Goal: Information Seeking & Learning: Learn about a topic

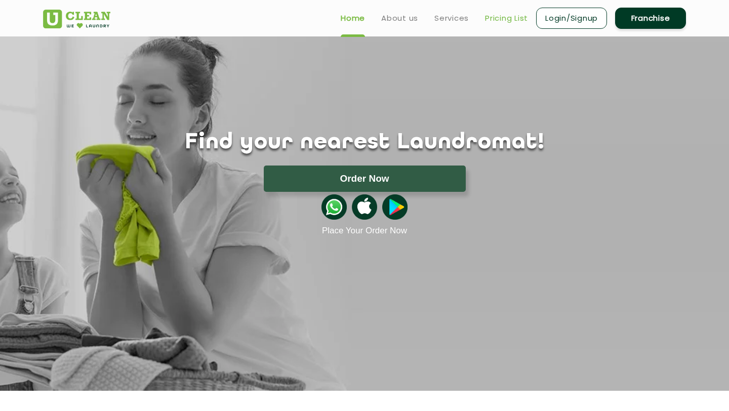
click at [503, 16] on link "Pricing List" at bounding box center [506, 18] width 43 height 12
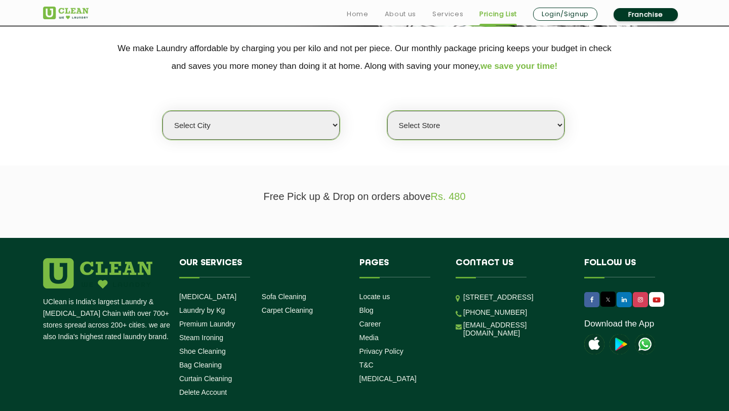
scroll to position [229, 0]
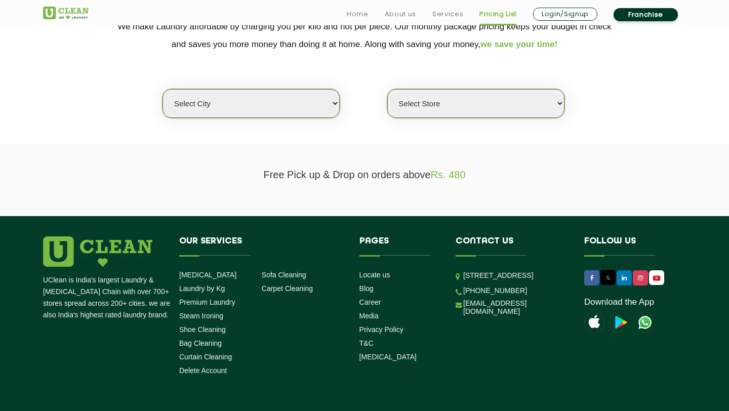
click at [297, 105] on select "Select city [GEOGRAPHIC_DATA] [GEOGRAPHIC_DATA] [GEOGRAPHIC_DATA] [GEOGRAPHIC_D…" at bounding box center [251, 103] width 177 height 29
select select "6"
click at [163, 89] on select "Select city [GEOGRAPHIC_DATA] [GEOGRAPHIC_DATA] [GEOGRAPHIC_DATA] [GEOGRAPHIC_D…" at bounding box center [251, 103] width 177 height 29
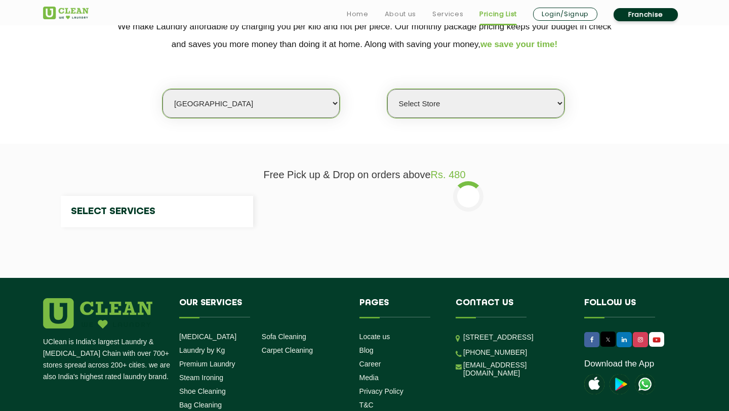
click at [445, 110] on select "Select Store" at bounding box center [475, 103] width 177 height 29
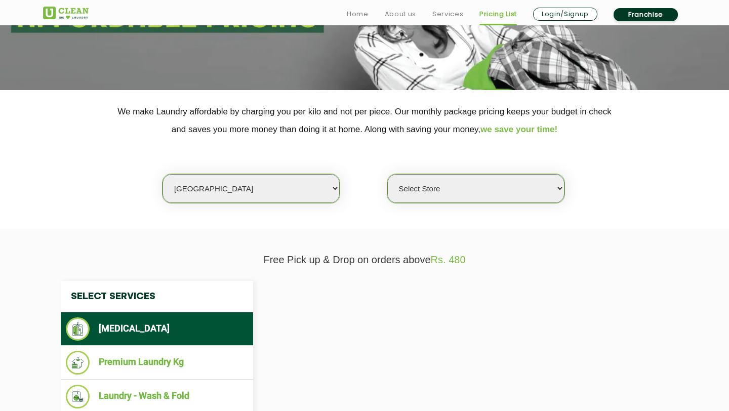
scroll to position [198, 0]
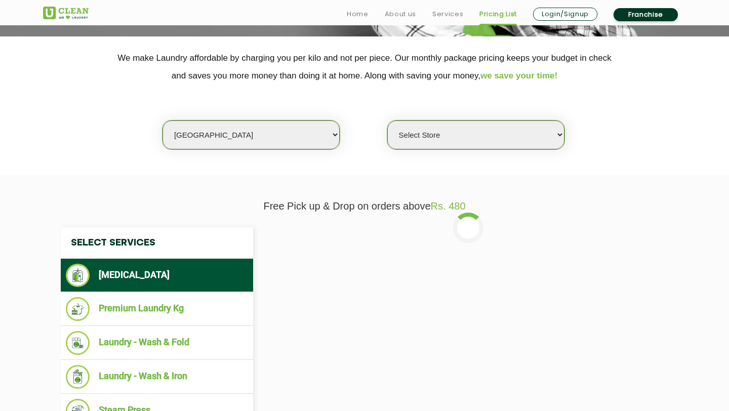
click at [444, 133] on select "Select Store [GEOGRAPHIC_DATA] [GEOGRAPHIC_DATA] UClean KR [GEOGRAPHIC_DATA] [G…" at bounding box center [475, 135] width 177 height 29
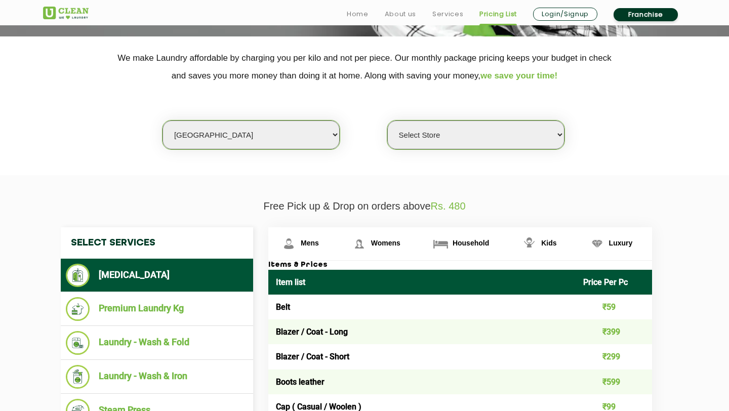
select select "115"
click at [387, 121] on select "Select Store [GEOGRAPHIC_DATA] [GEOGRAPHIC_DATA] UClean KR [GEOGRAPHIC_DATA] [G…" at bounding box center [475, 135] width 177 height 29
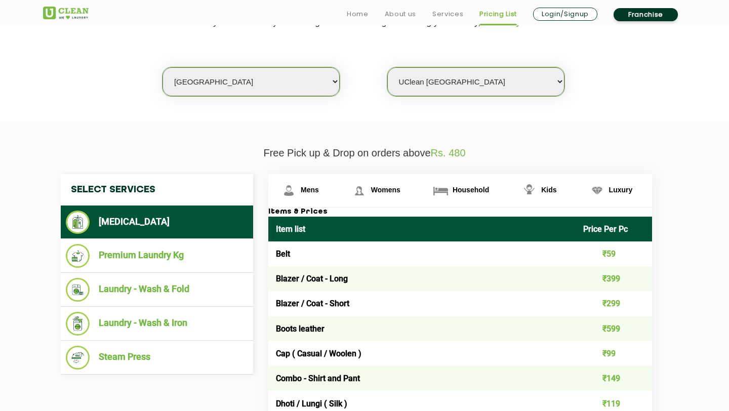
scroll to position [252, 0]
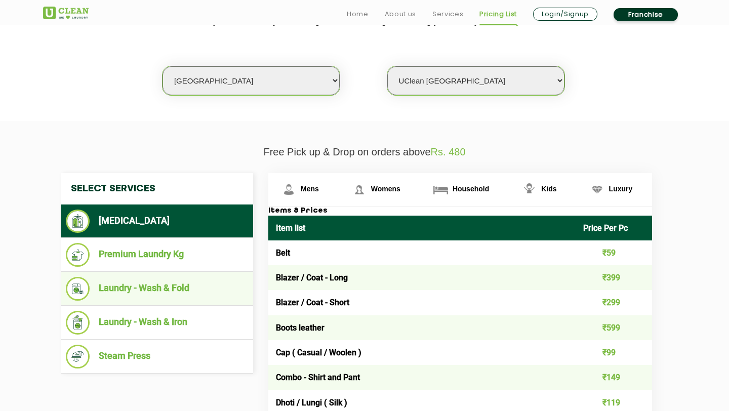
click at [165, 288] on li "Laundry - Wash & Fold" at bounding box center [157, 289] width 182 height 24
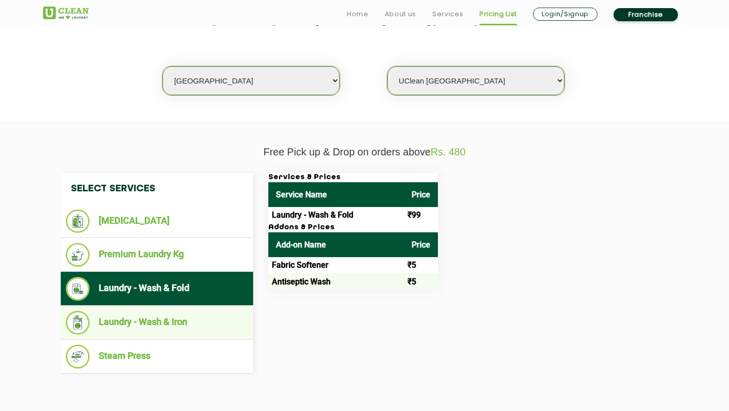
click at [203, 322] on li "Laundry - Wash & Iron" at bounding box center [157, 323] width 182 height 24
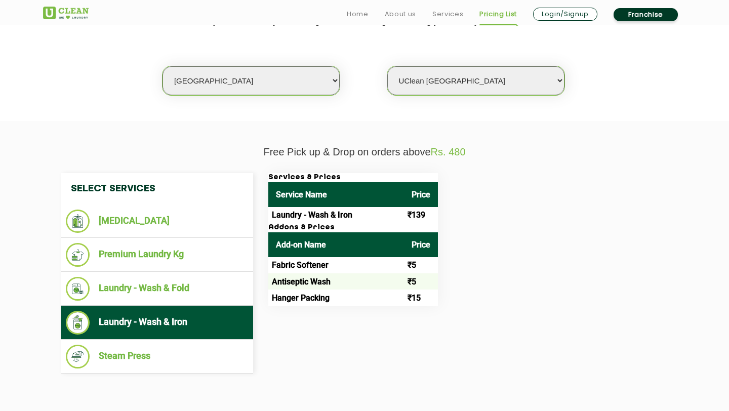
click at [266, 86] on select "Select city [GEOGRAPHIC_DATA] [GEOGRAPHIC_DATA] [GEOGRAPHIC_DATA] [GEOGRAPHIC_D…" at bounding box center [251, 80] width 177 height 29
